Goal: Transaction & Acquisition: Purchase product/service

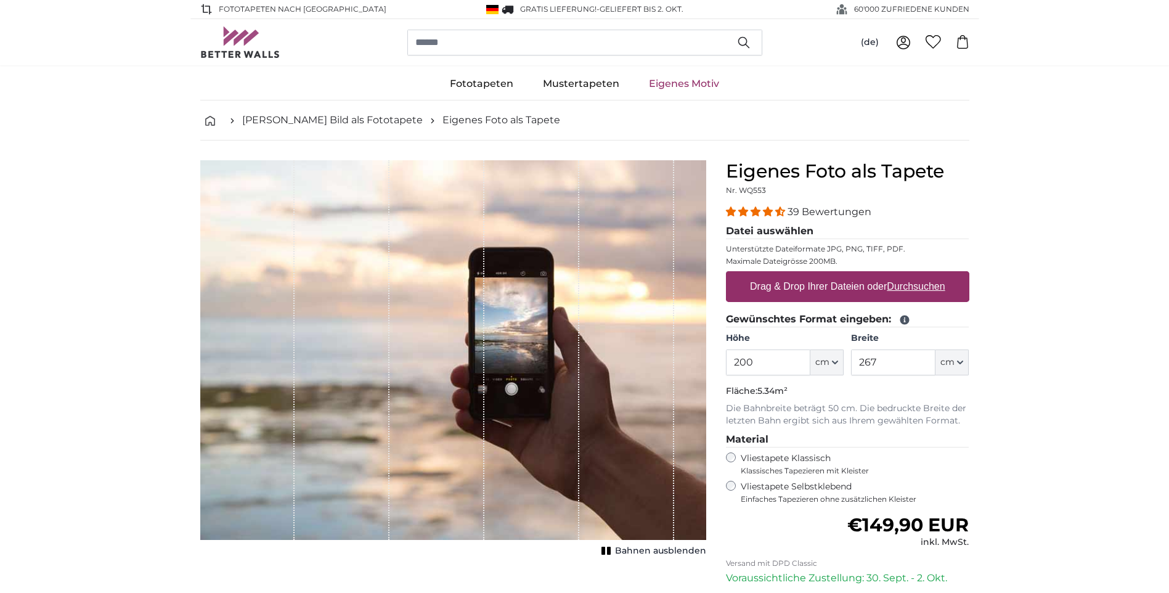
drag, startPoint x: 782, startPoint y: 364, endPoint x: 700, endPoint y: 363, distance: 81.9
click at [700, 363] on product-detail "Abbrechen Bild zuschneiden Bahnen ausblenden Eigenes Foto als Tapete Nr. WQ553 …" at bounding box center [584, 427] width 788 height 575
click at [902, 286] on u "Durchsuchen" at bounding box center [915, 286] width 58 height 10
click at [902, 275] on input "Drag & Drop Ihrer Dateien oder Durchsuchen" at bounding box center [847, 273] width 243 height 4
type input "**********"
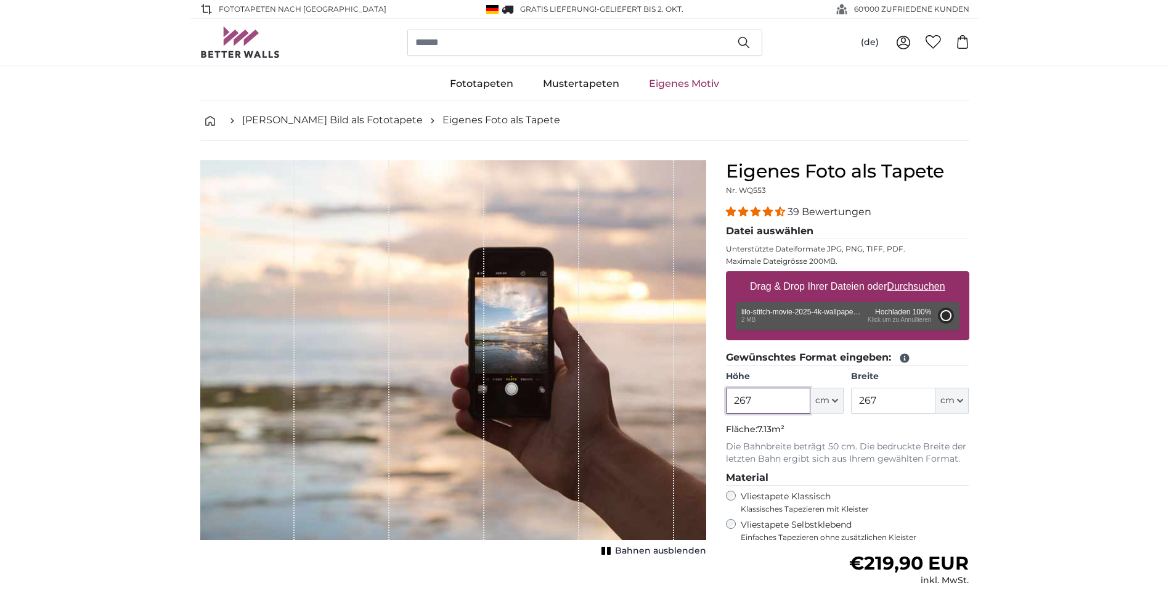
type input "175"
type input "311.5"
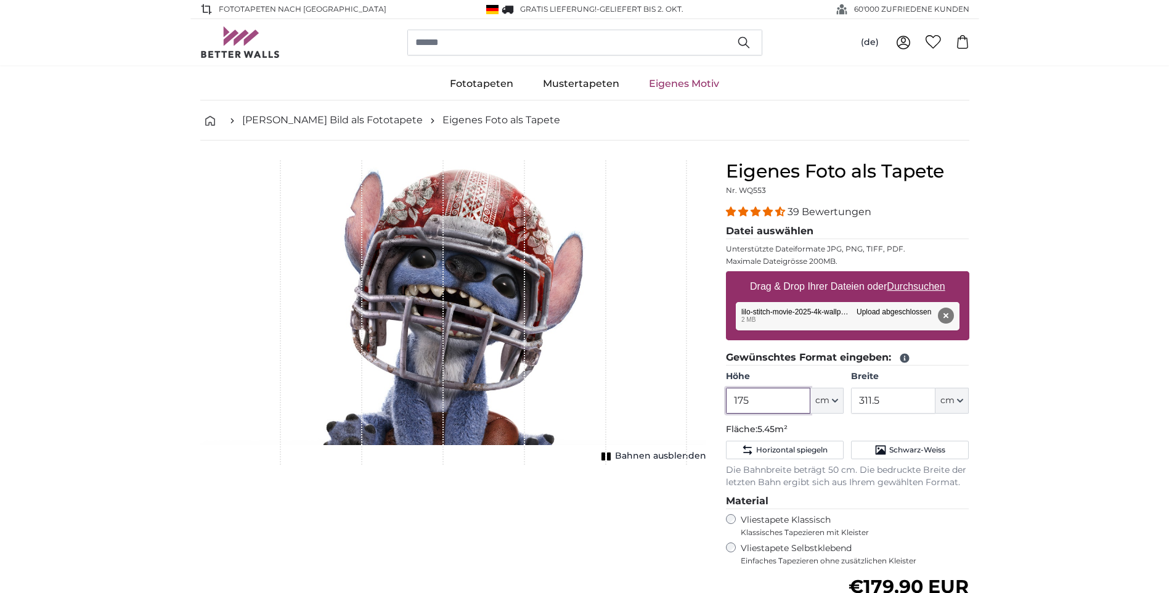
drag, startPoint x: 753, startPoint y: 397, endPoint x: 681, endPoint y: 403, distance: 72.3
click at [681, 403] on product-detail "Abbrechen Bild zuschneiden Bahnen ausblenden Eigenes Foto als Tapete Nr. WQ553 …" at bounding box center [584, 458] width 788 height 636
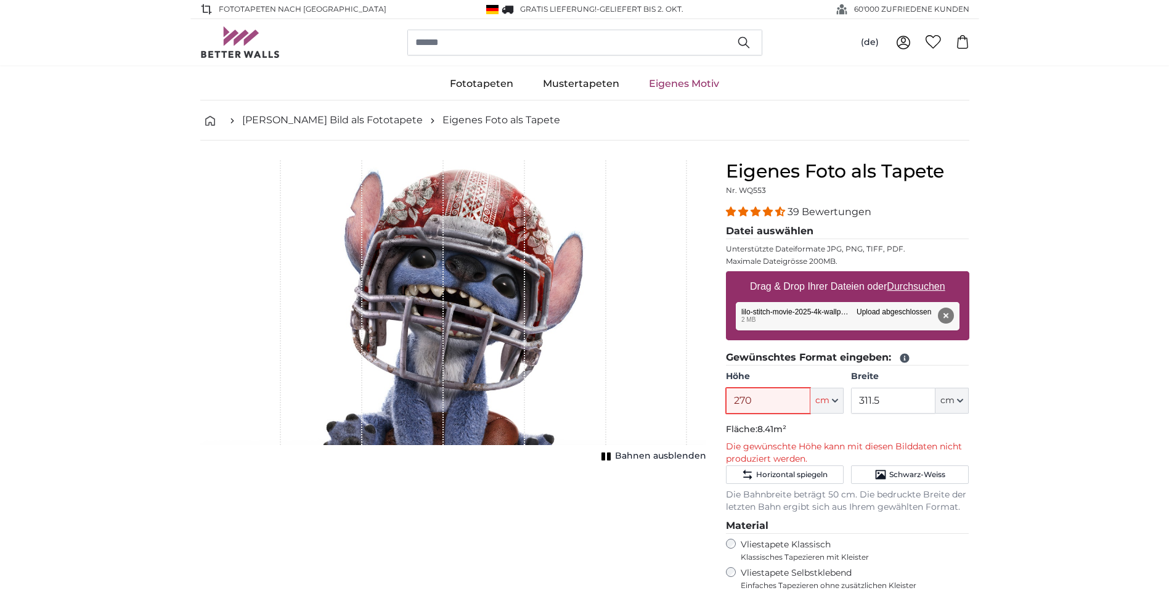
type input "270"
click at [886, 399] on input "311.5" at bounding box center [893, 400] width 84 height 26
click at [885, 399] on input "311.5" at bounding box center [893, 400] width 84 height 26
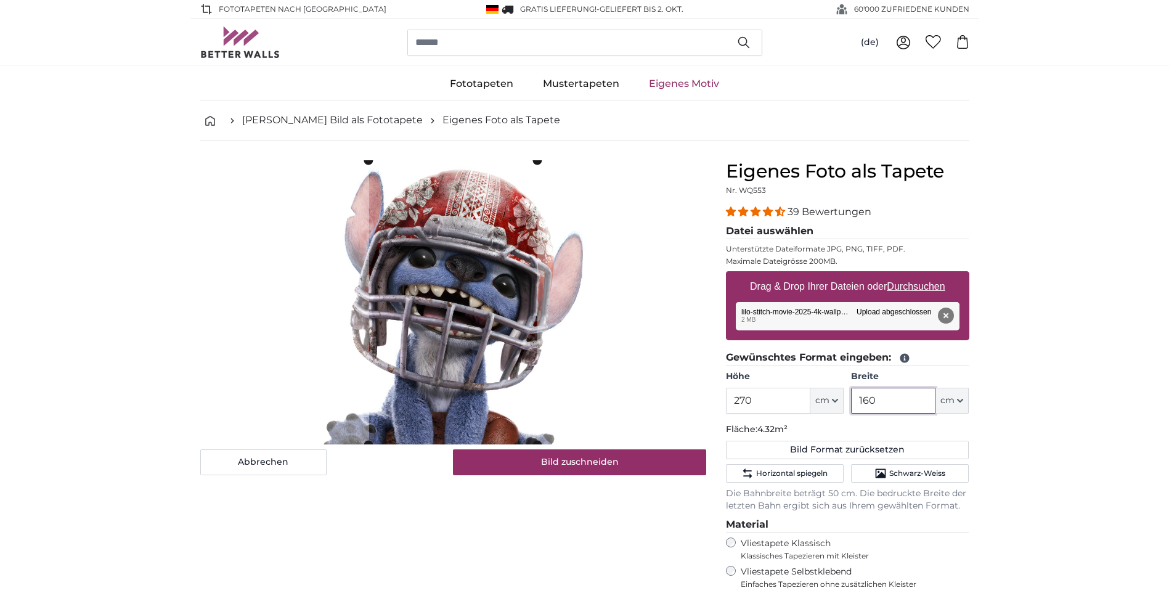
type input "160"
click at [517, 193] on cropper-handle at bounding box center [448, 302] width 168 height 284
click at [0, 0] on slot at bounding box center [0, 0] width 0 height 0
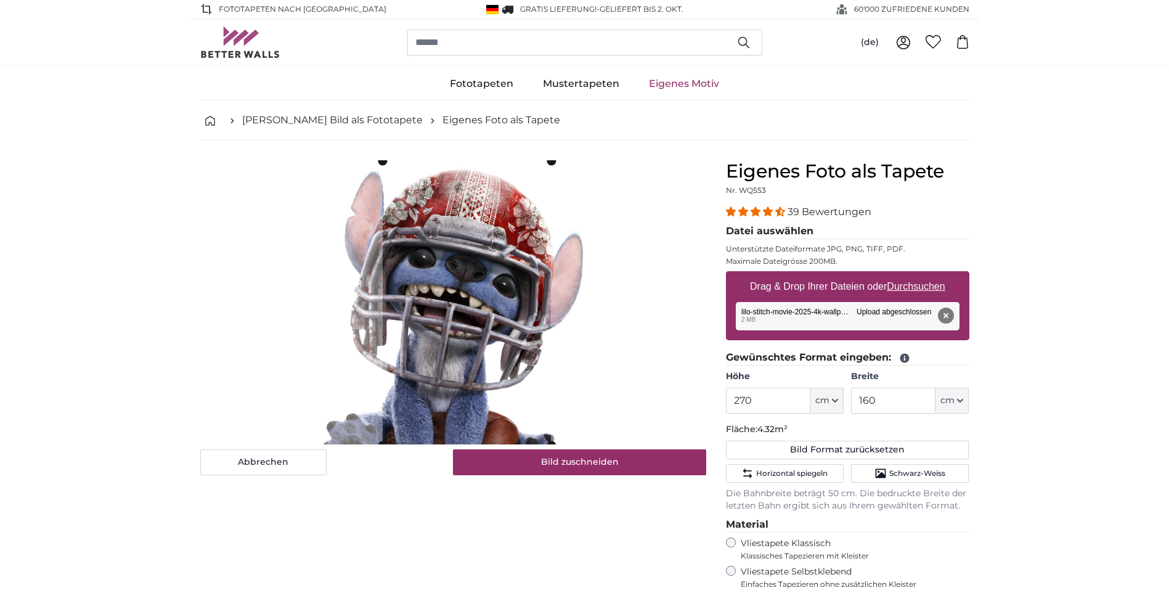
click at [508, 228] on cropper-handle at bounding box center [466, 303] width 168 height 284
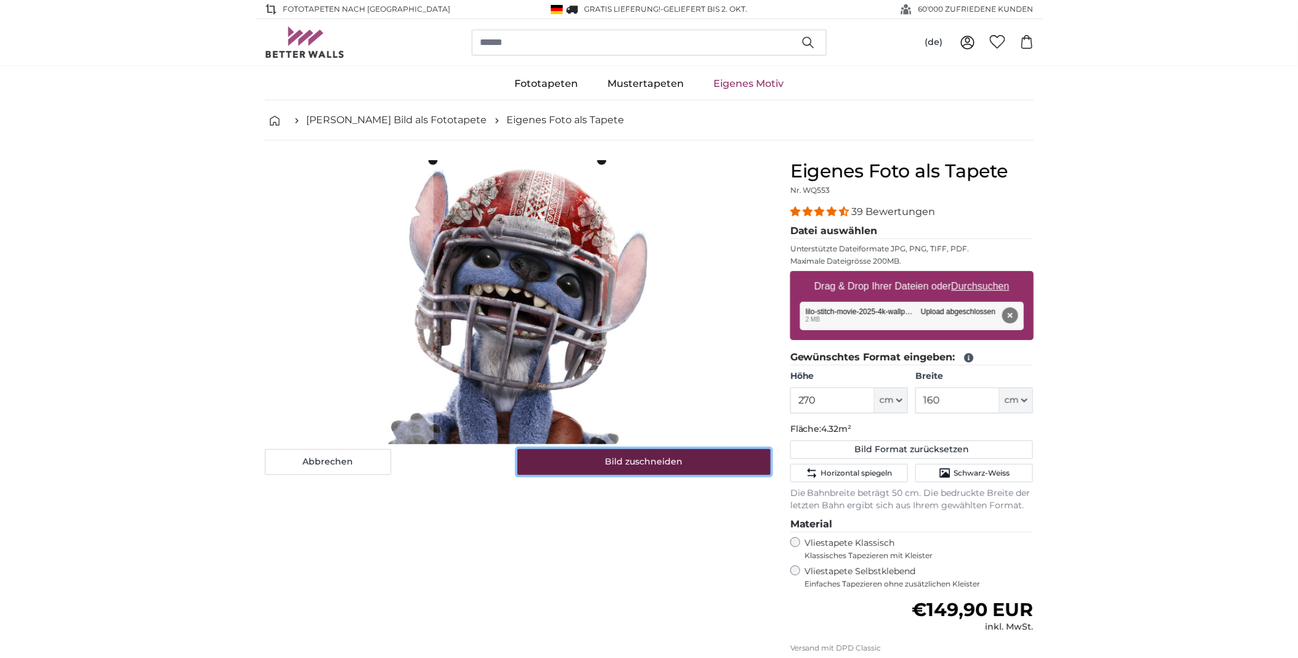
click at [632, 463] on button "Bild zuschneiden" at bounding box center [643, 462] width 253 height 26
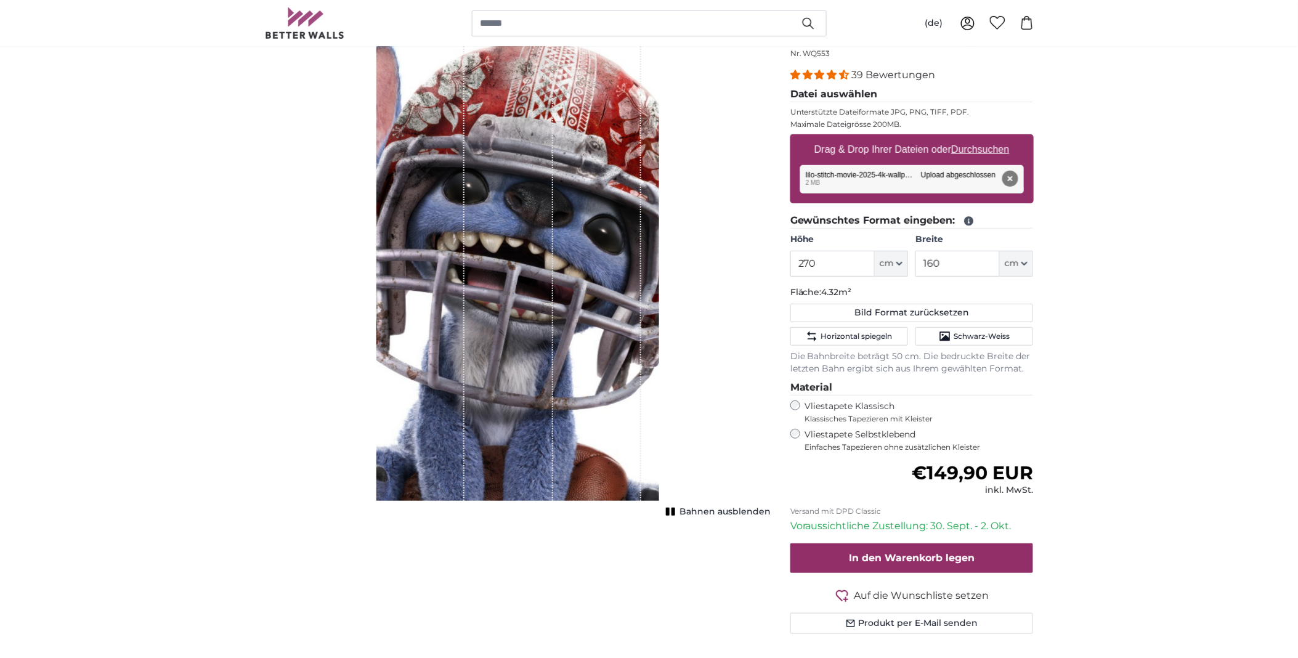
scroll to position [68, 0]
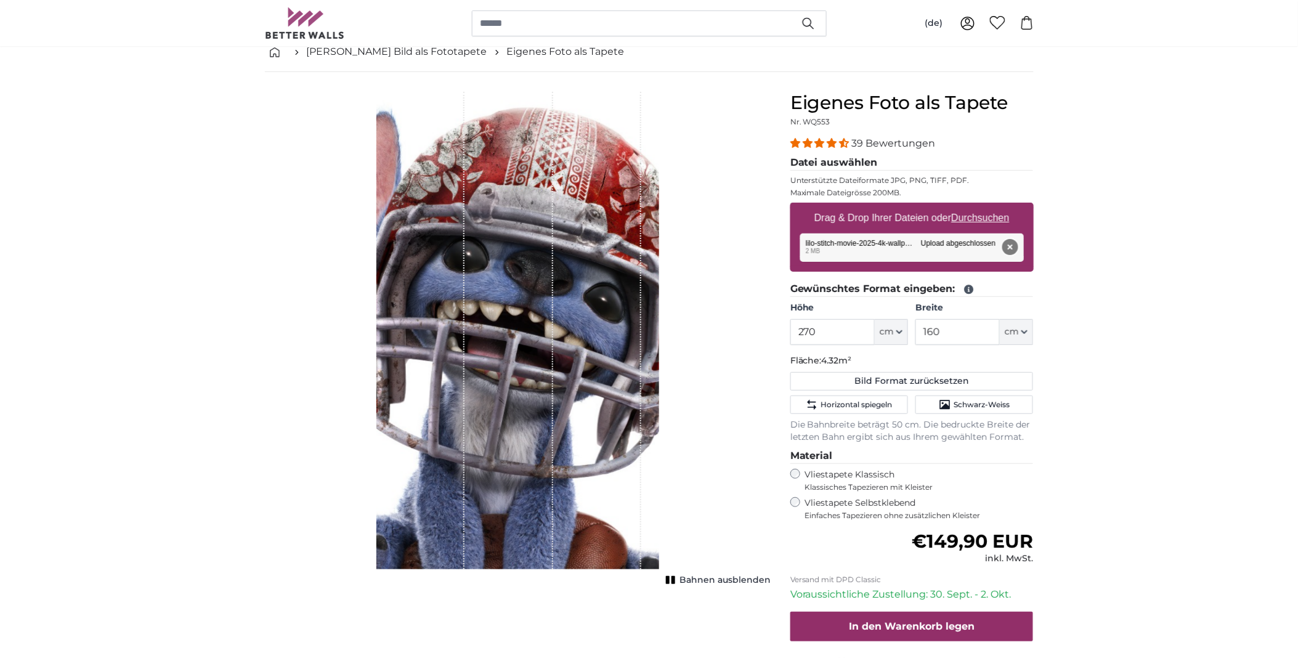
click at [1009, 243] on button "Entfernen" at bounding box center [1010, 247] width 16 height 16
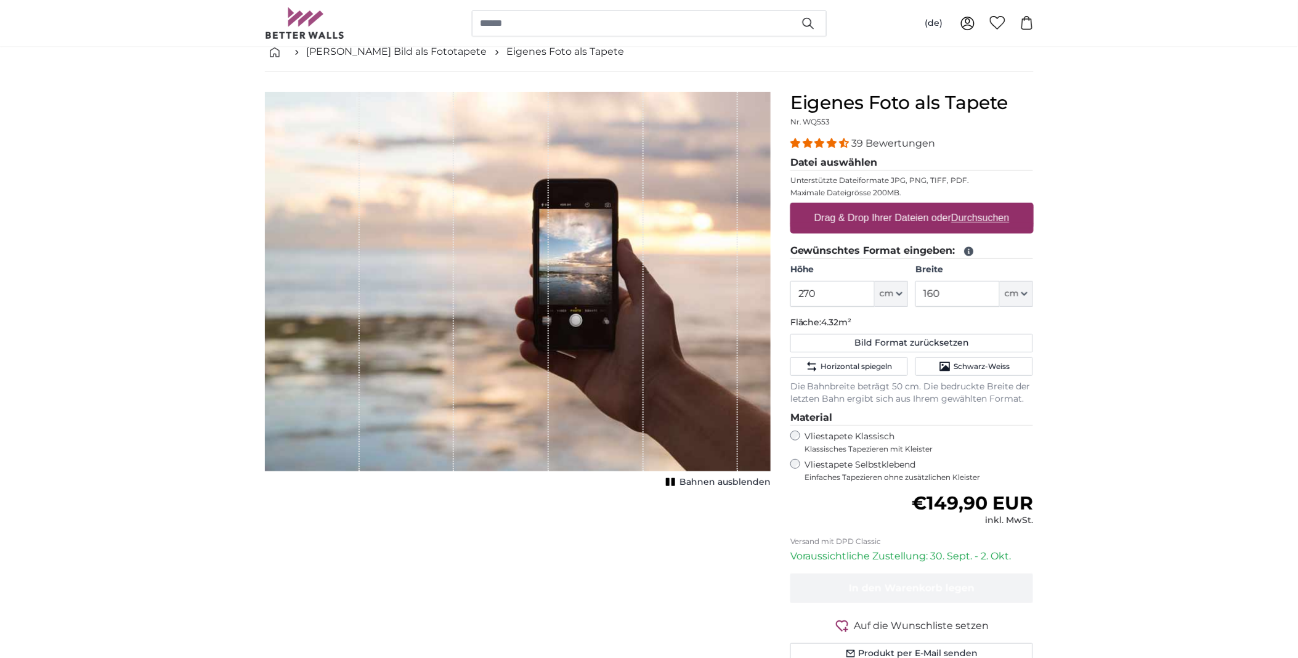
click at [987, 207] on label "Drag & Drop Ihrer Dateien oder Durchsuchen" at bounding box center [911, 218] width 205 height 25
click at [987, 206] on input "Drag & Drop Ihrer Dateien oder Durchsuchen" at bounding box center [911, 205] width 243 height 4
type input "**********"
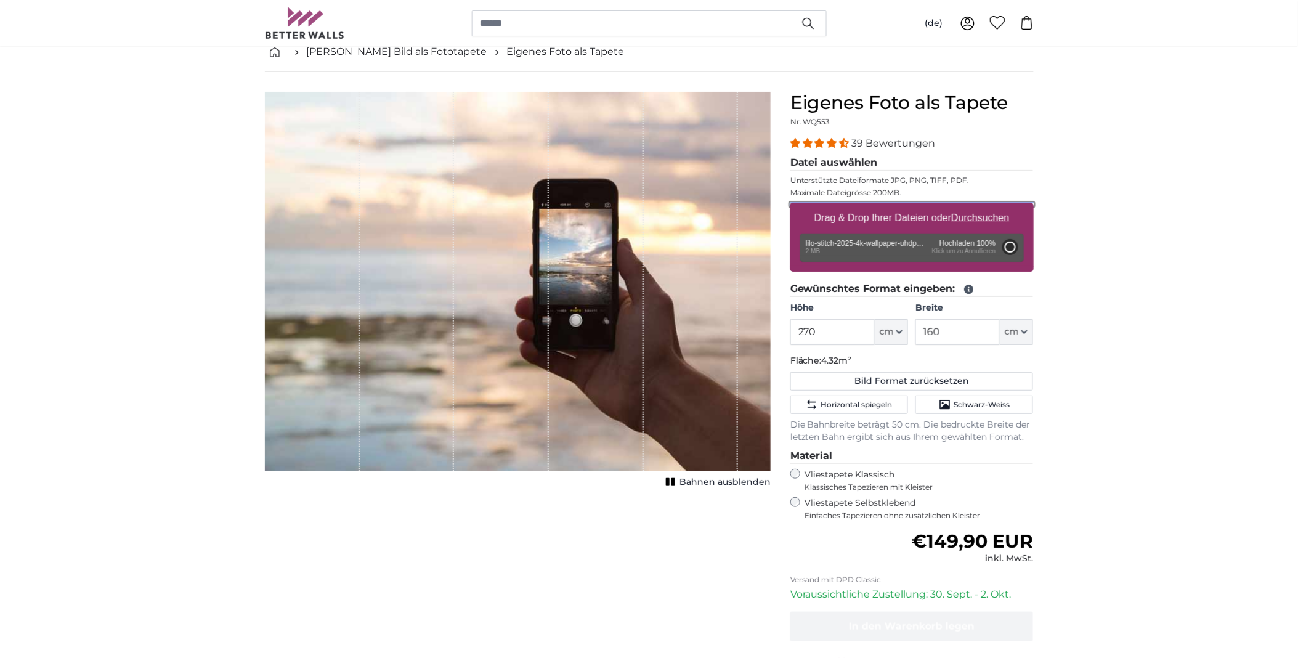
type input "175"
type input "311.5"
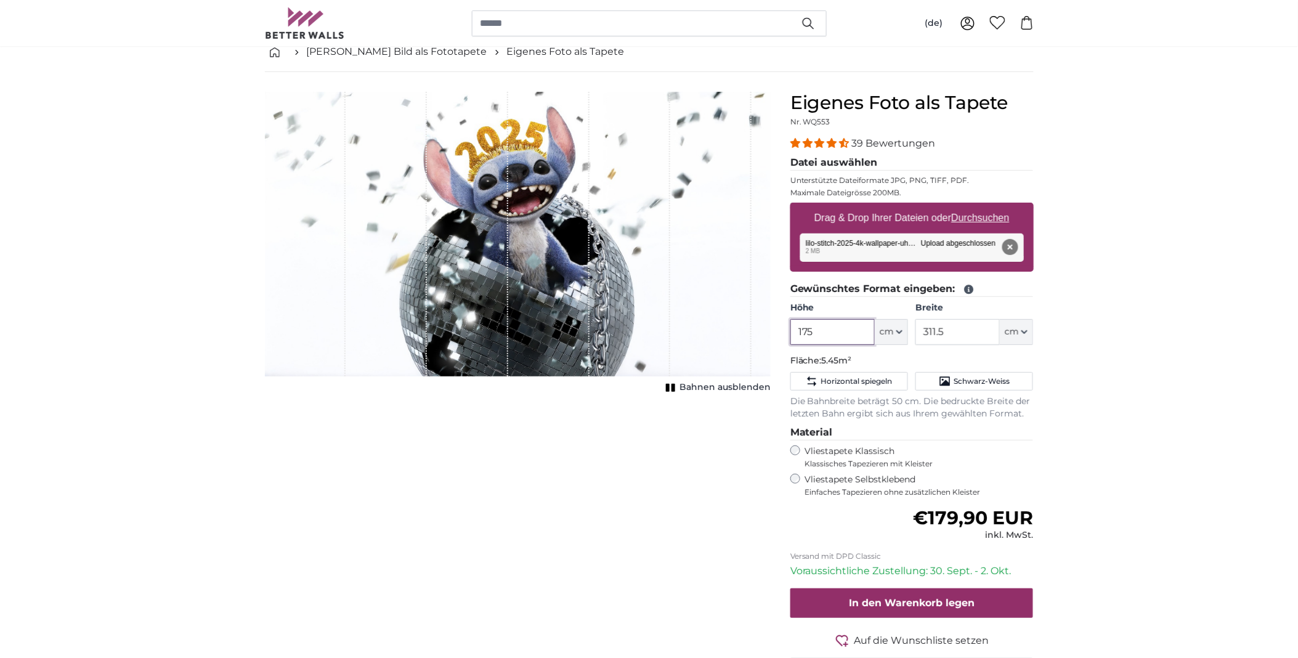
drag, startPoint x: 821, startPoint y: 331, endPoint x: 753, endPoint y: 333, distance: 68.4
click at [753, 333] on product-detail "Abbrechen Bild zuschneiden Bahnen ausblenden Eigenes Foto als Tapete Nr. WQ553 …" at bounding box center [649, 390] width 788 height 636
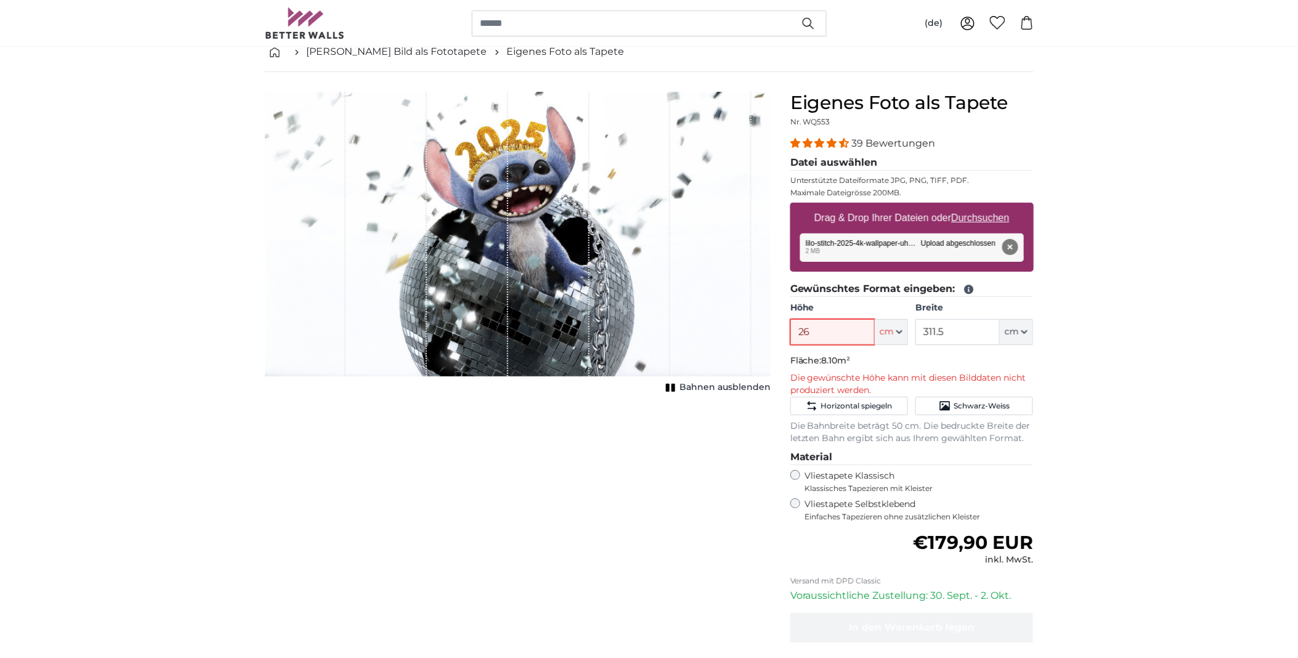
type input "2"
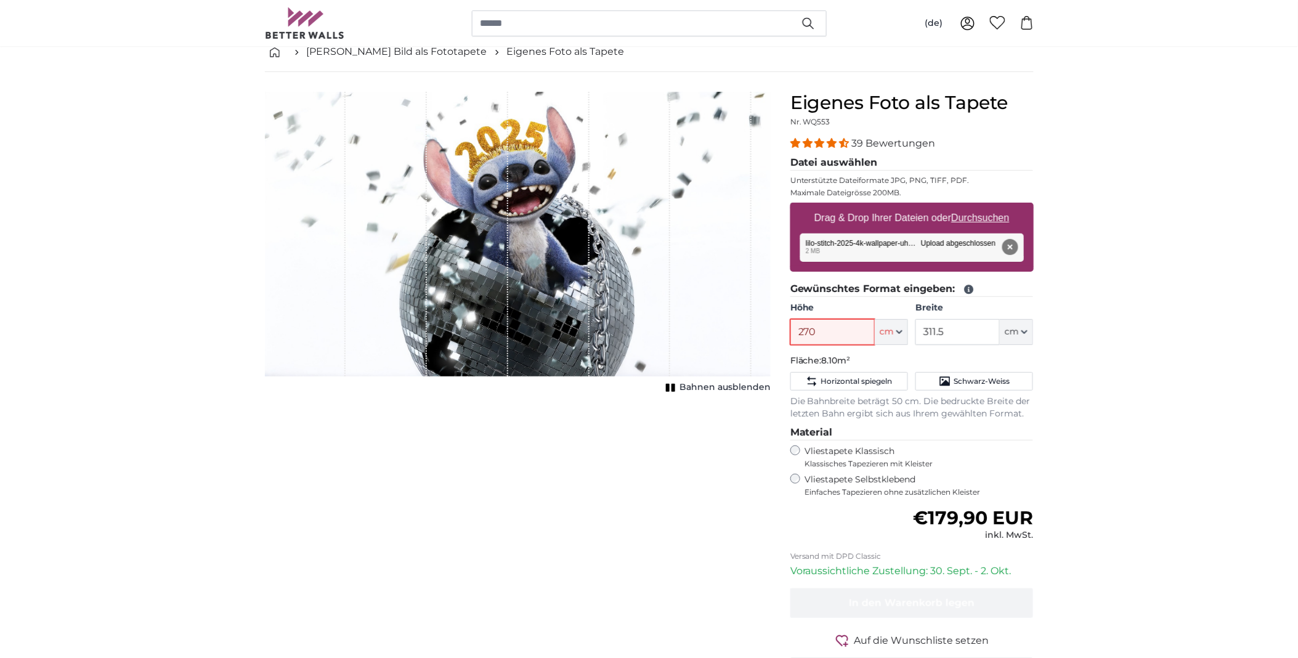
type input "270"
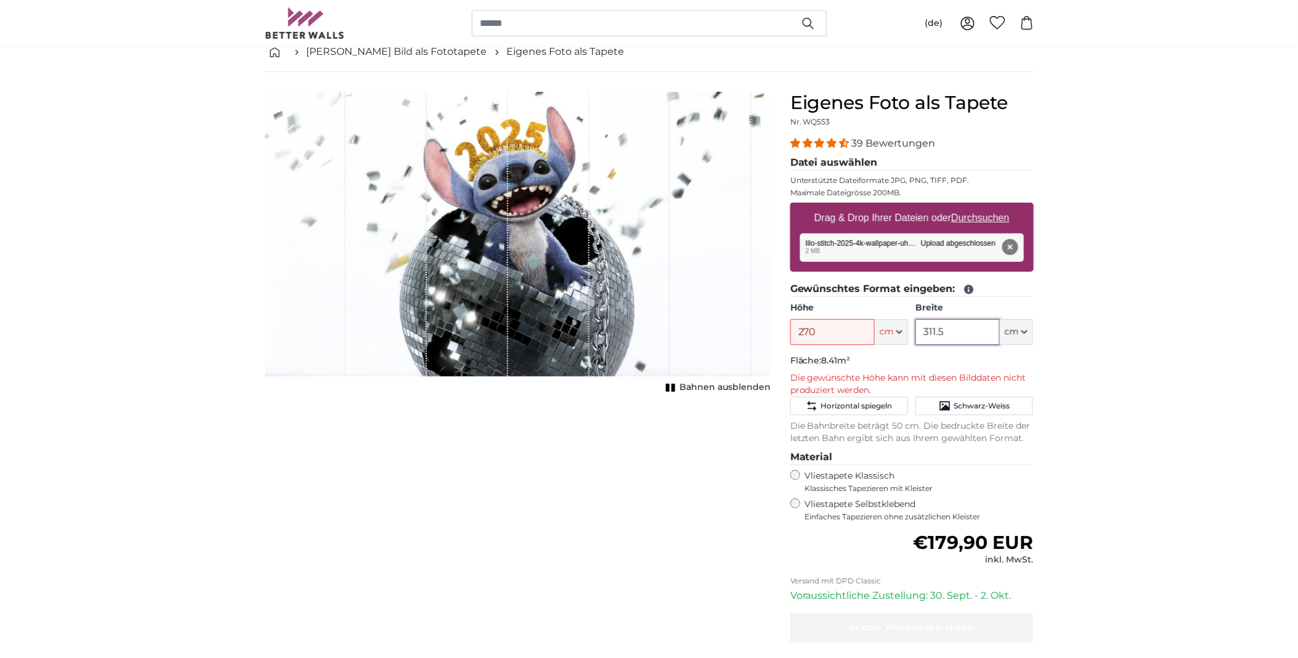
click at [960, 331] on input "311.5" at bounding box center [957, 332] width 84 height 26
type input "3"
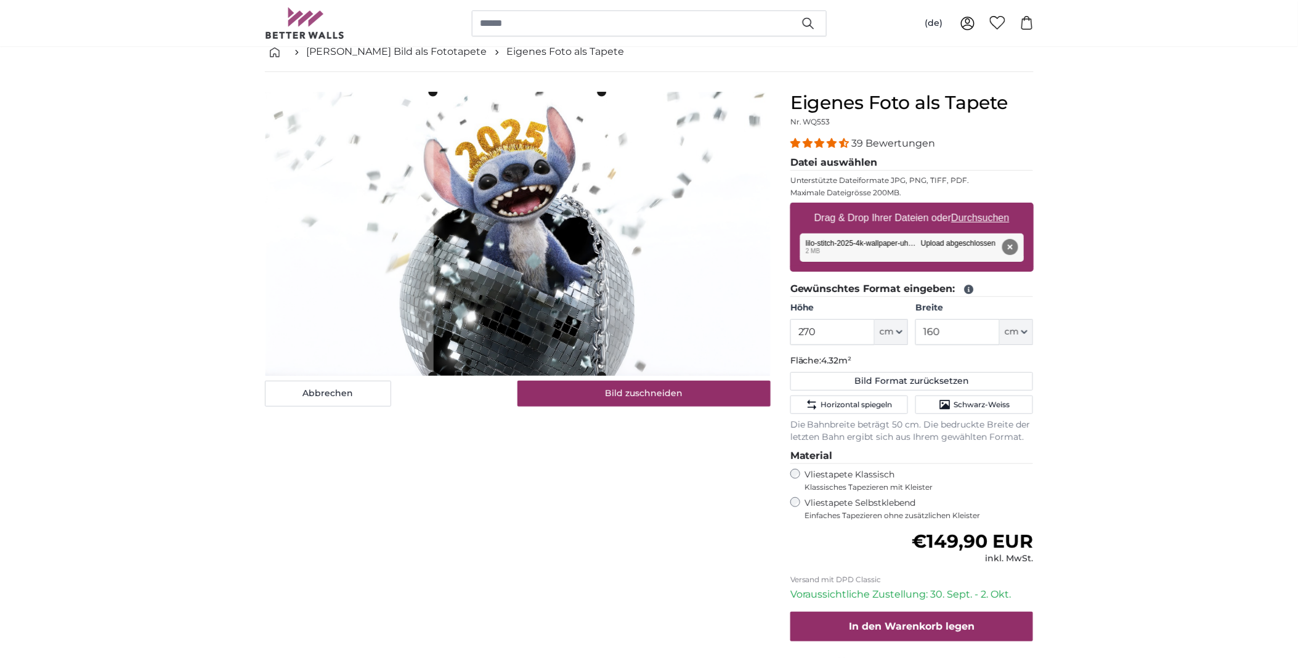
click at [545, 313] on cropper-handle at bounding box center [497, 234] width 168 height 284
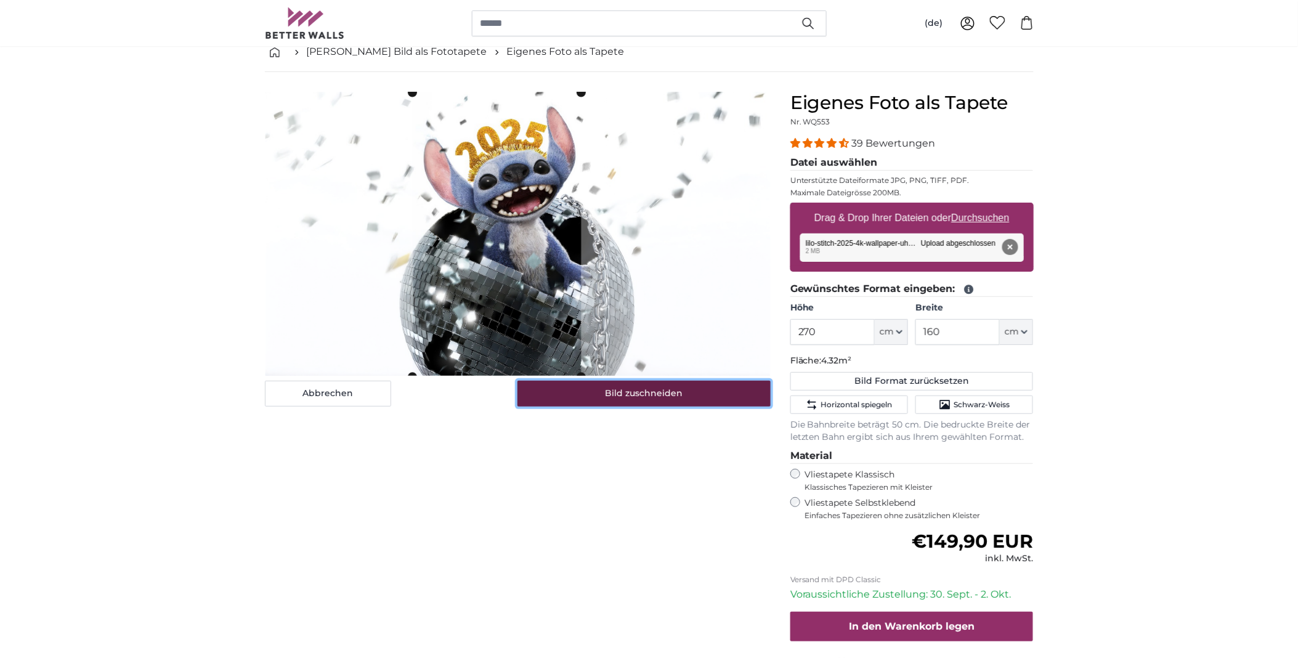
click at [625, 398] on button "Bild zuschneiden" at bounding box center [643, 394] width 253 height 26
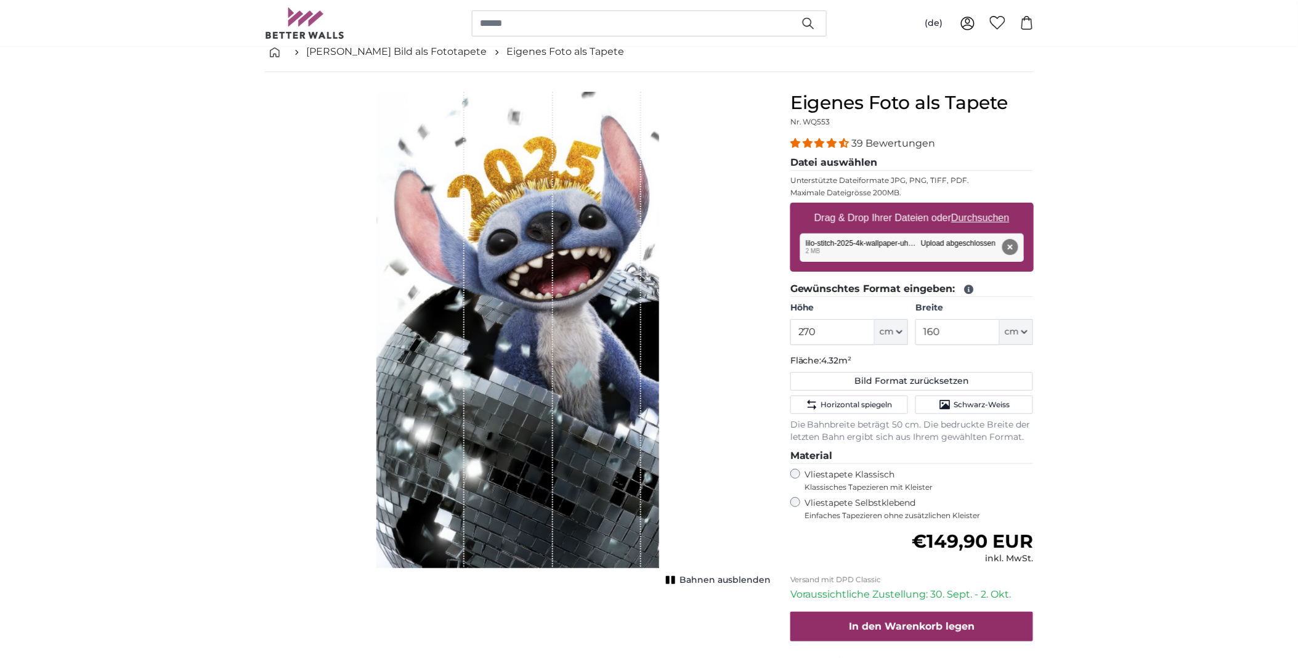
click at [632, 592] on div "Abbrechen Bild zuschneiden Bahnen ausblenden" at bounding box center [517, 412] width 525 height 640
click at [933, 408] on button "Schwarz-Weiss" at bounding box center [974, 404] width 118 height 18
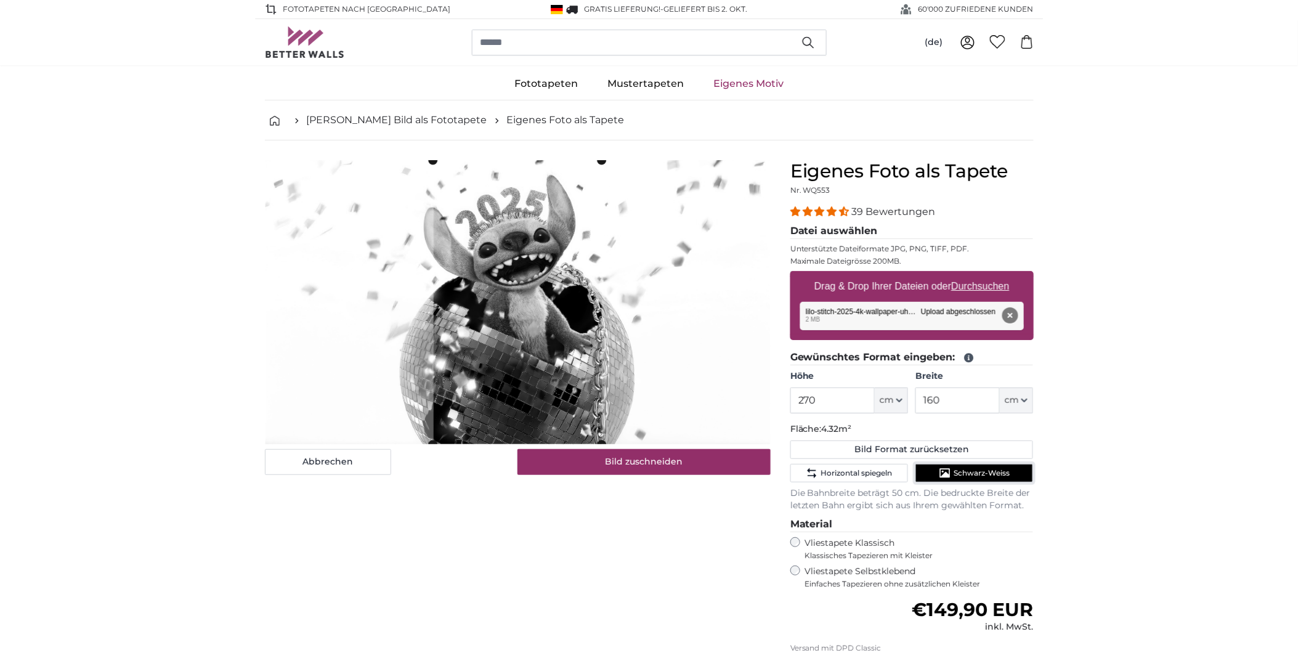
click at [957, 471] on span "Schwarz-Weiss" at bounding box center [982, 473] width 56 height 10
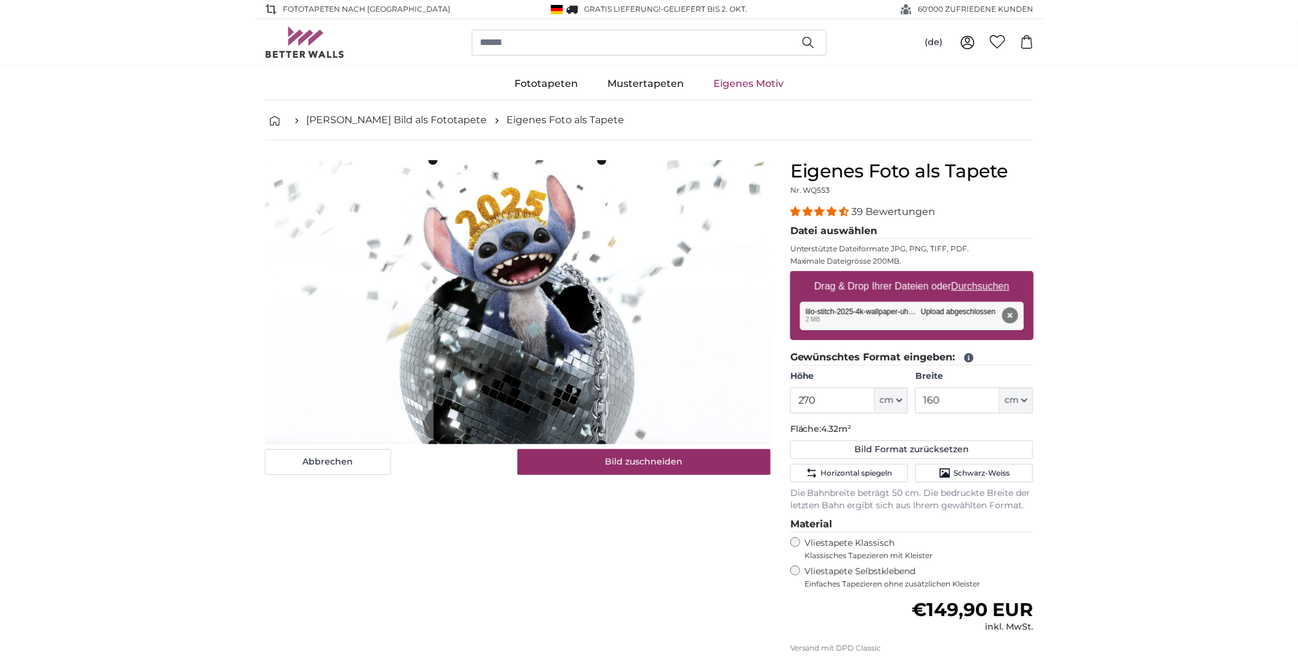
drag, startPoint x: 944, startPoint y: 415, endPoint x: 947, endPoint y: 408, distance: 7.7
click at [944, 414] on fieldset "Gewünschtes Format eingeben: Höhe 270 ft cm Centimeter (cm) Inches (inch) Feet …" at bounding box center [911, 431] width 243 height 162
click at [950, 405] on input "160" at bounding box center [957, 400] width 84 height 26
type input "150"
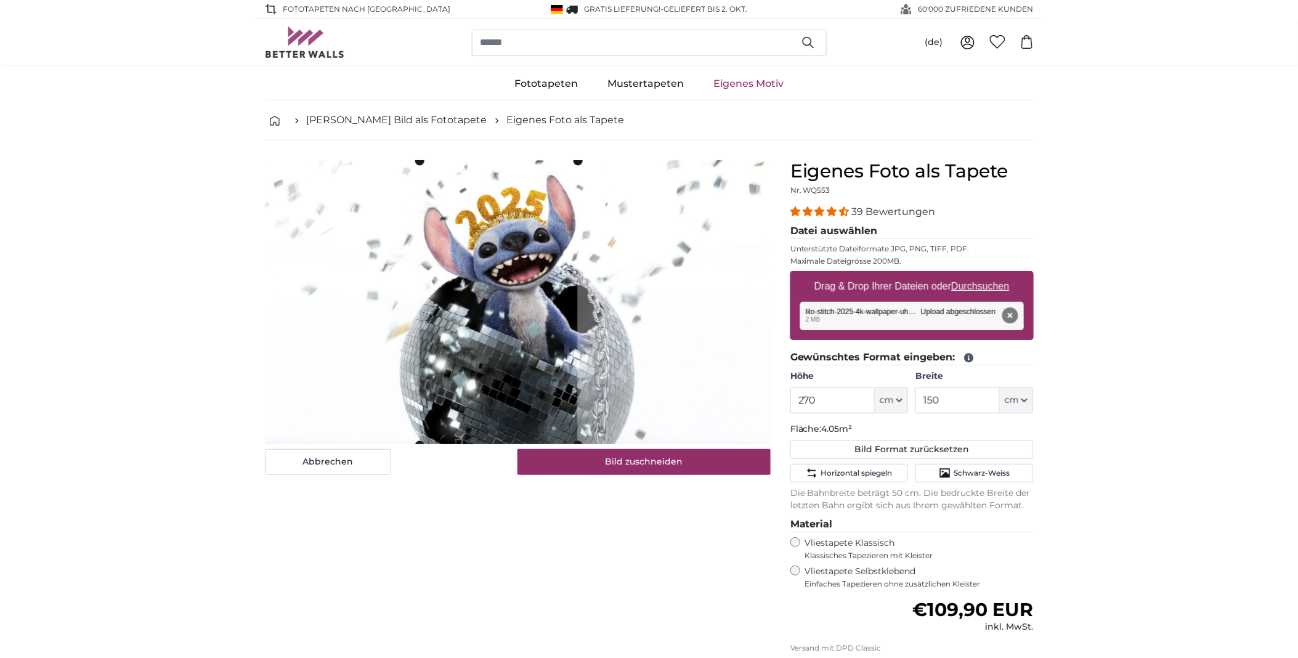
click at [521, 352] on cropper-handle at bounding box center [498, 303] width 158 height 284
click at [646, 460] on button "Bild zuschneiden" at bounding box center [643, 462] width 253 height 26
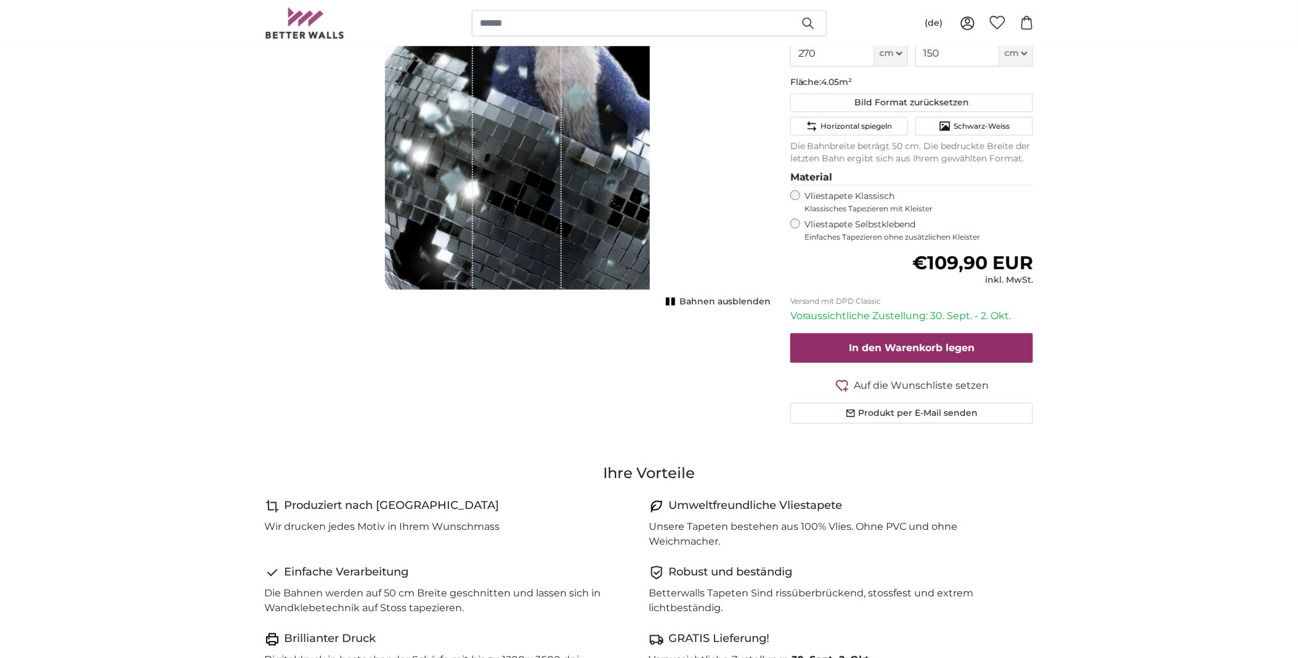
scroll to position [205, 0]
